Goal: Navigation & Orientation: Find specific page/section

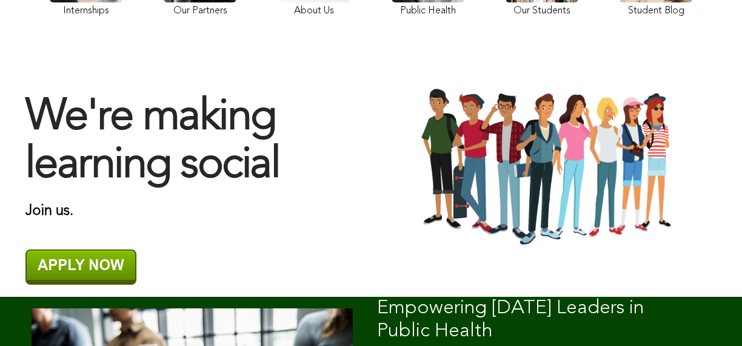
scroll to position [195, 0]
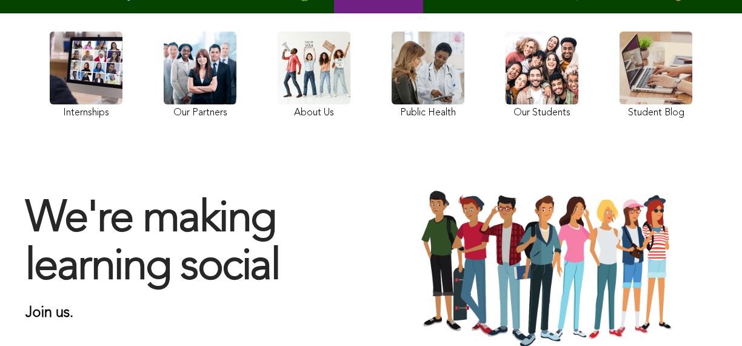
click at [453, 134] on div "Internships Our Partners About Us Public Health Our Students Student Blog" at bounding box center [371, 76] width 655 height 115
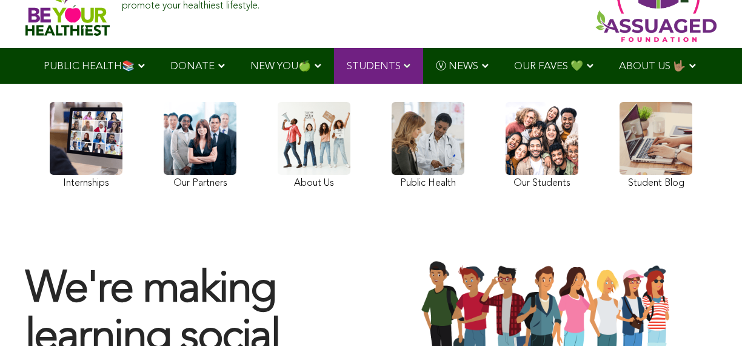
scroll to position [41, 0]
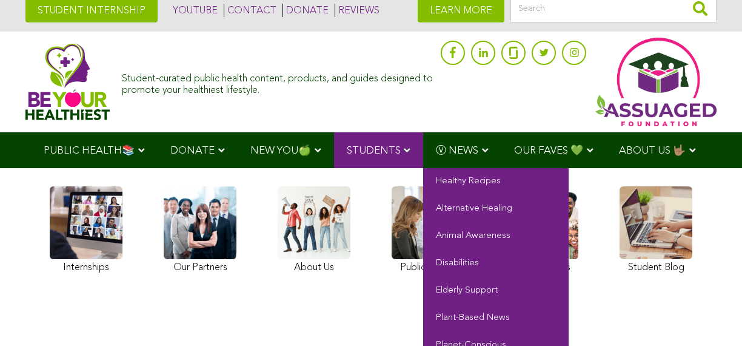
click at [436, 146] on span "Ⓥ NEWS" at bounding box center [457, 151] width 42 height 10
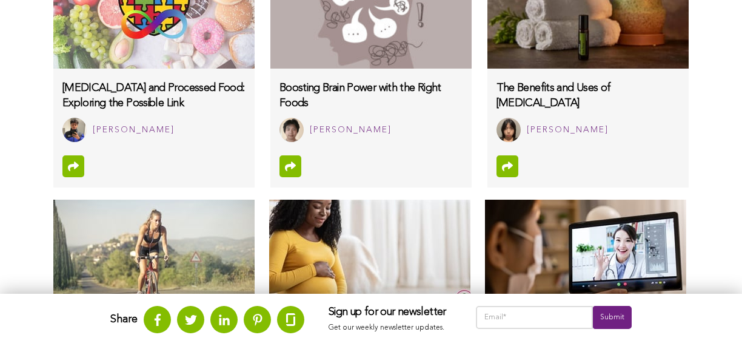
scroll to position [1301, 0]
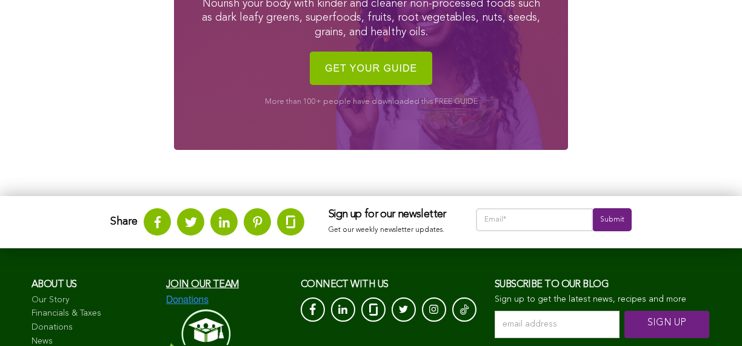
scroll to position [1878, 0]
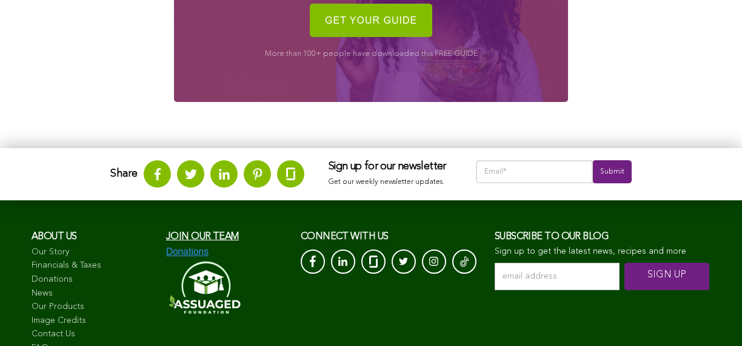
click at [230, 175] on icon at bounding box center [224, 174] width 12 height 12
